Goal: Check status: Check status

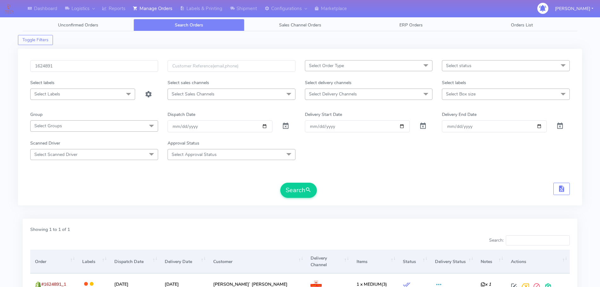
click at [127, 65] on input "1624891" at bounding box center [94, 66] width 128 height 12
type input "1624461"
click at [280, 183] on button "Search" at bounding box center [298, 190] width 37 height 15
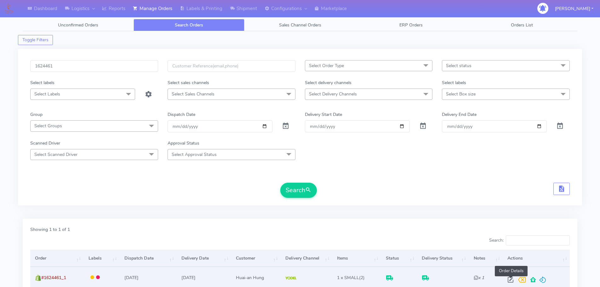
click at [512, 279] on span at bounding box center [510, 281] width 11 height 6
select select "5"
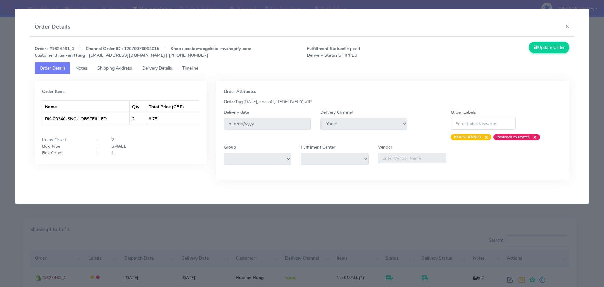
click at [158, 68] on span "Delivery Details" at bounding box center [157, 68] width 30 height 6
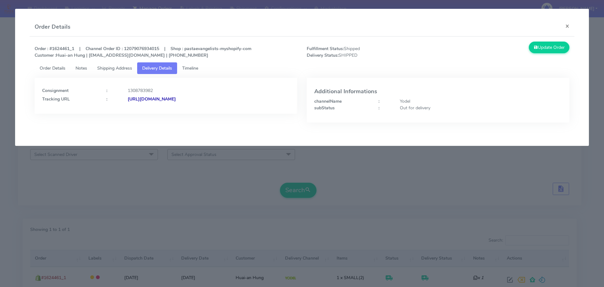
click at [43, 64] on link "Order Details" at bounding box center [53, 68] width 36 height 12
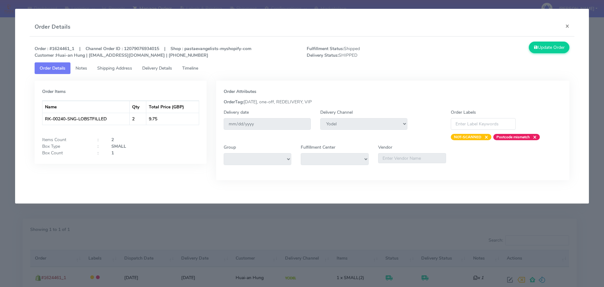
click at [168, 71] on span "Delivery Details" at bounding box center [157, 68] width 30 height 6
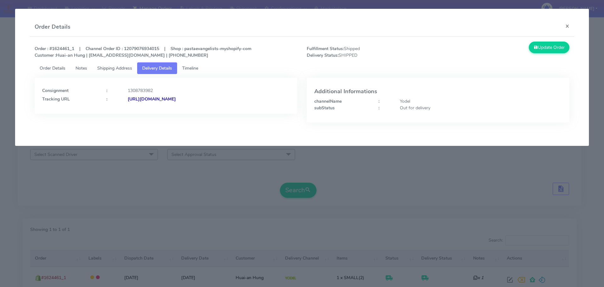
click at [192, 69] on span "Timeline" at bounding box center [190, 68] width 16 height 6
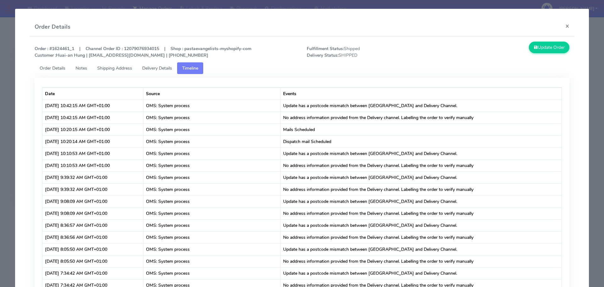
click at [174, 69] on link "Delivery Details" at bounding box center [157, 68] width 40 height 12
